Goal: Navigation & Orientation: Find specific page/section

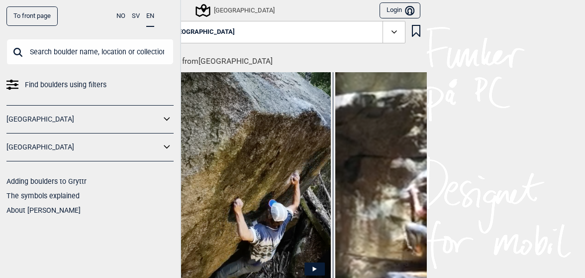
click at [474, 109] on div "To front page NO SV EN Find boulders using filters [GEOGRAPHIC_DATA] [GEOGRAPHI…" at bounding box center [292, 139] width 585 height 278
click at [22, 14] on link "To front page" at bounding box center [31, 15] width 51 height 19
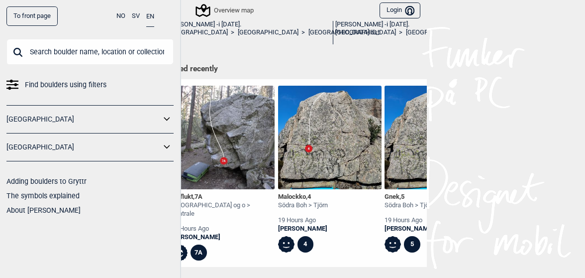
scroll to position [401, 0]
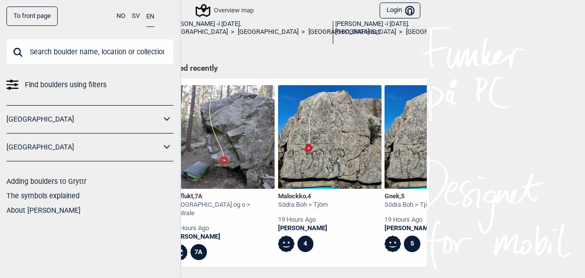
click at [22, 145] on link "[GEOGRAPHIC_DATA]" at bounding box center [83, 147] width 154 height 14
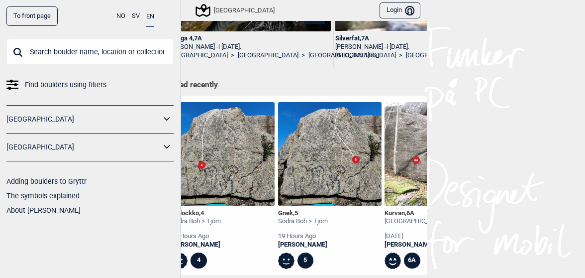
scroll to position [252, 0]
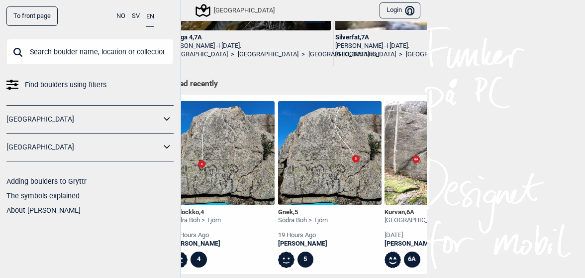
click at [225, 147] on img at bounding box center [223, 153] width 104 height 104
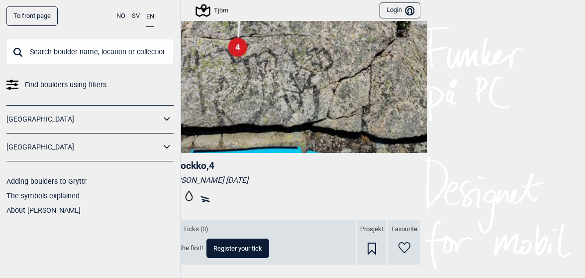
scroll to position [156, 0]
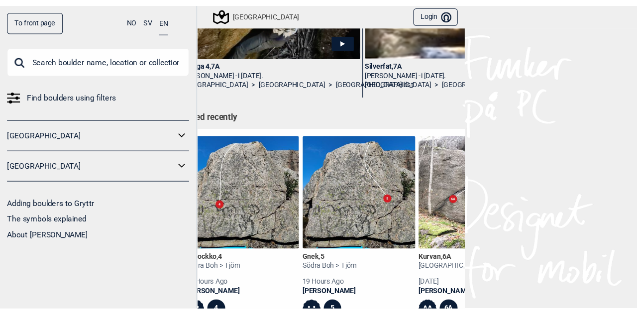
scroll to position [249, 0]
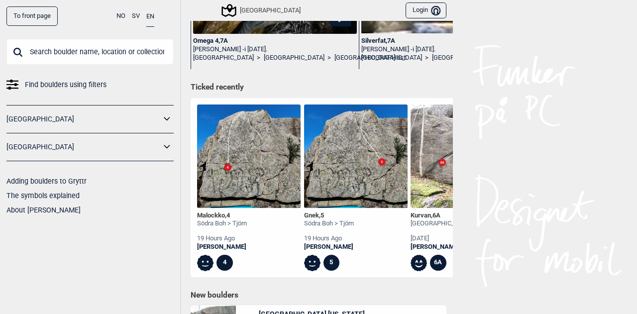
click at [251, 155] on img at bounding box center [249, 157] width 104 height 104
